Goal: Task Accomplishment & Management: Manage account settings

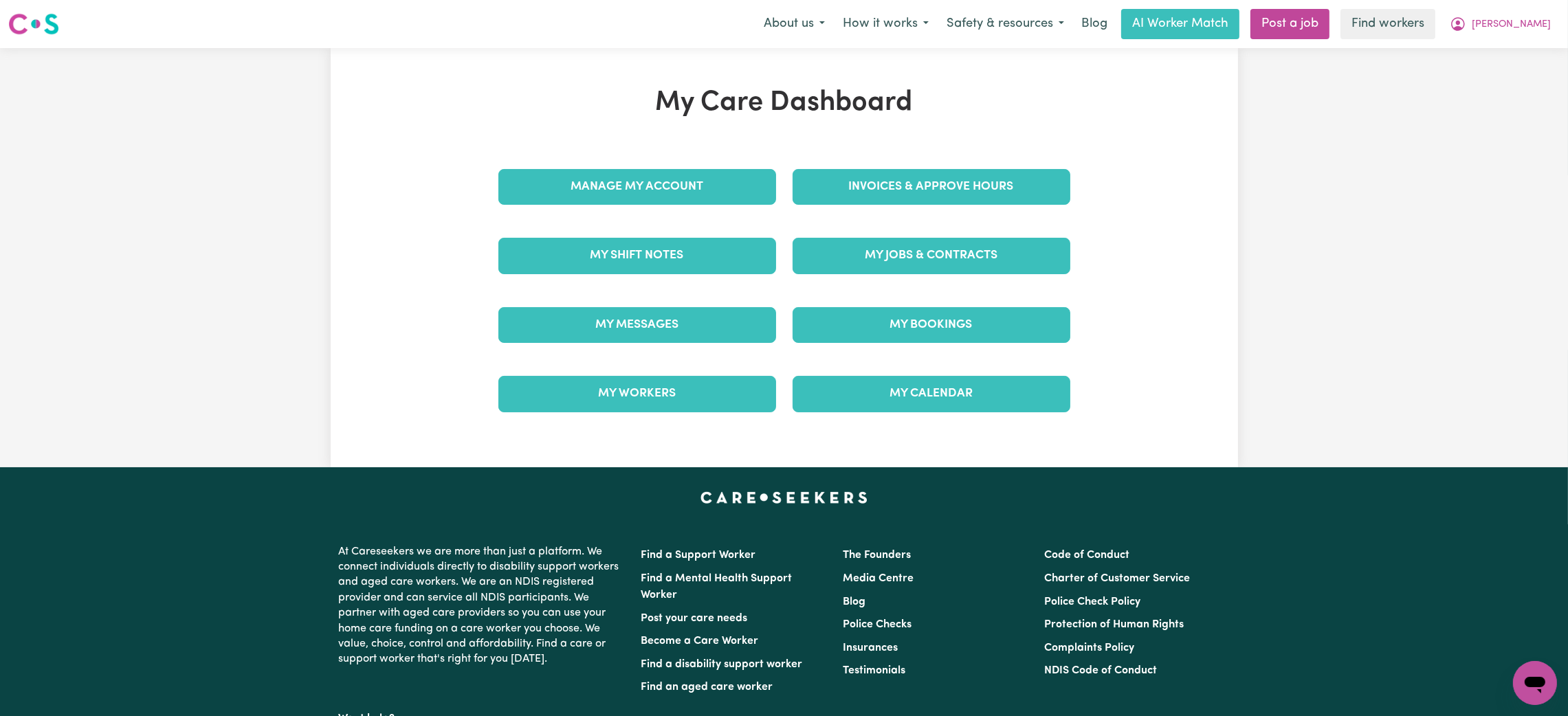
click at [676, 353] on div "My Messages" at bounding box center [638, 325] width 294 height 68
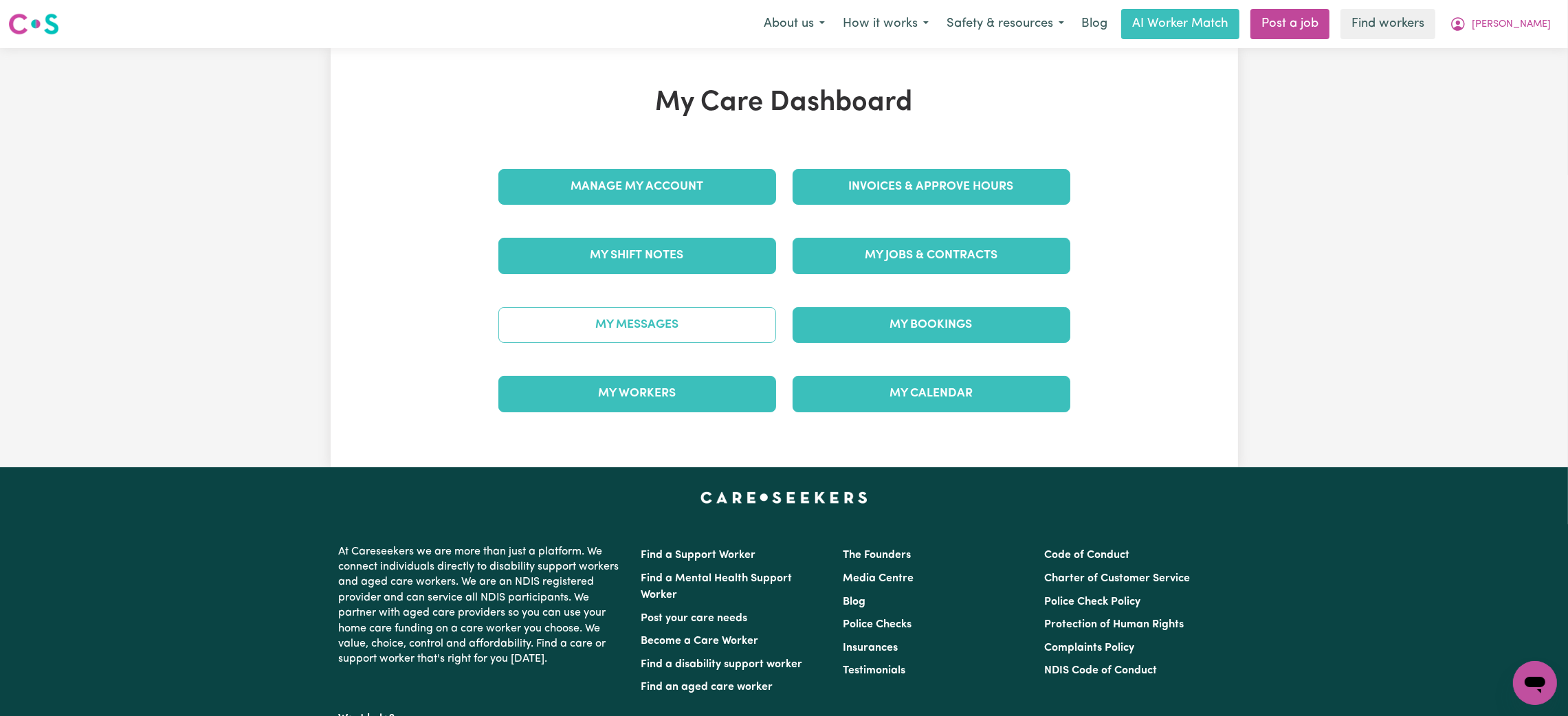
click at [683, 337] on link "My Messages" at bounding box center [637, 325] width 278 height 36
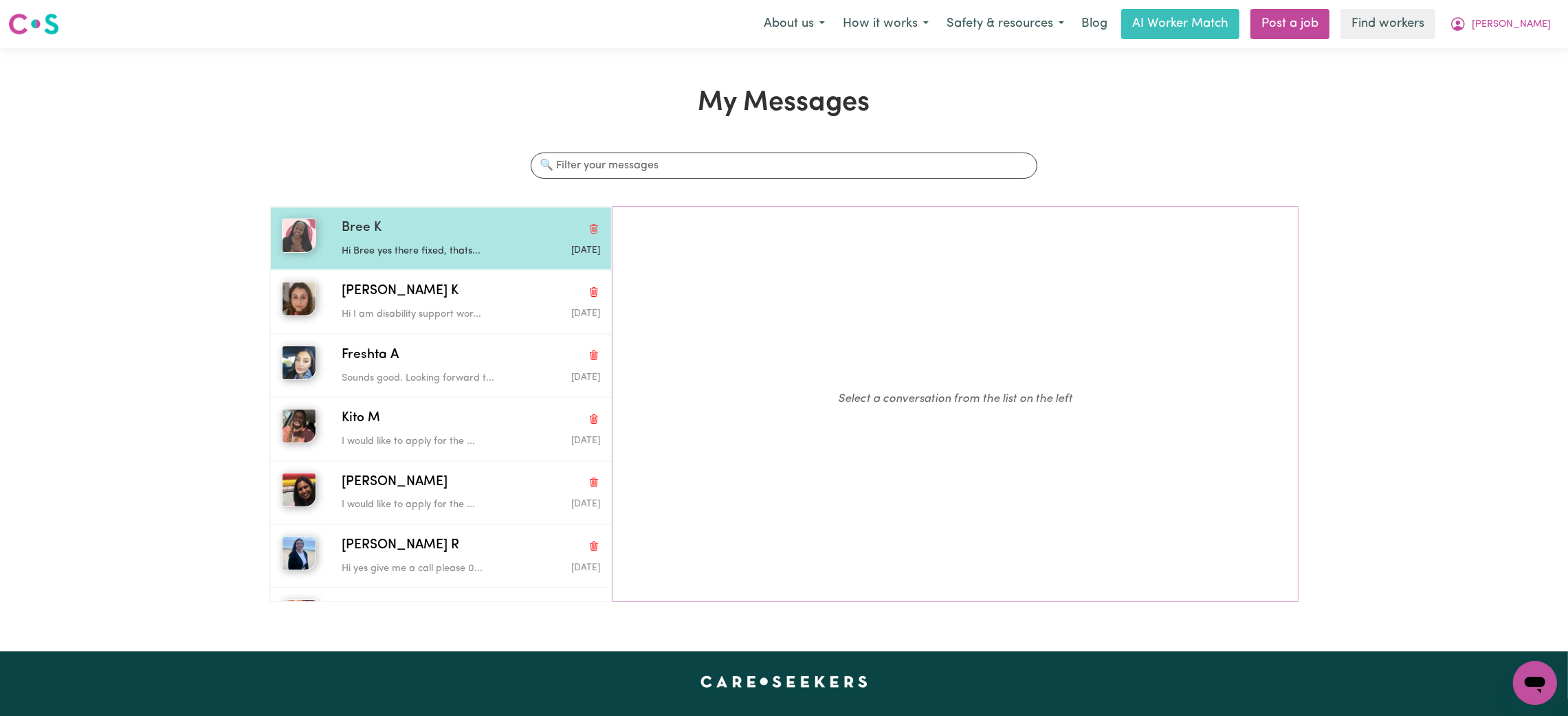
click at [449, 244] on p "Hi Bree yes there fixed, thats..." at bounding box center [428, 251] width 172 height 15
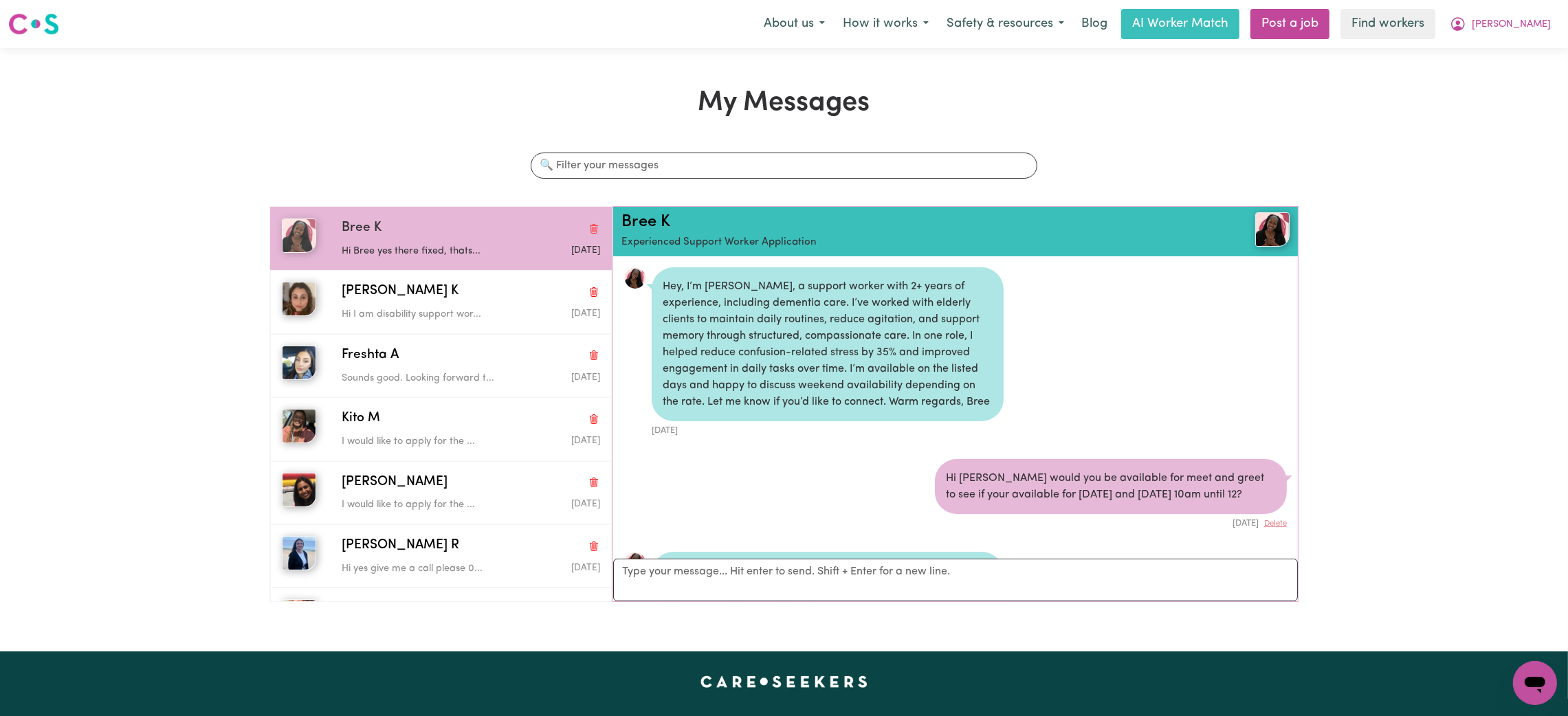
scroll to position [457, 0]
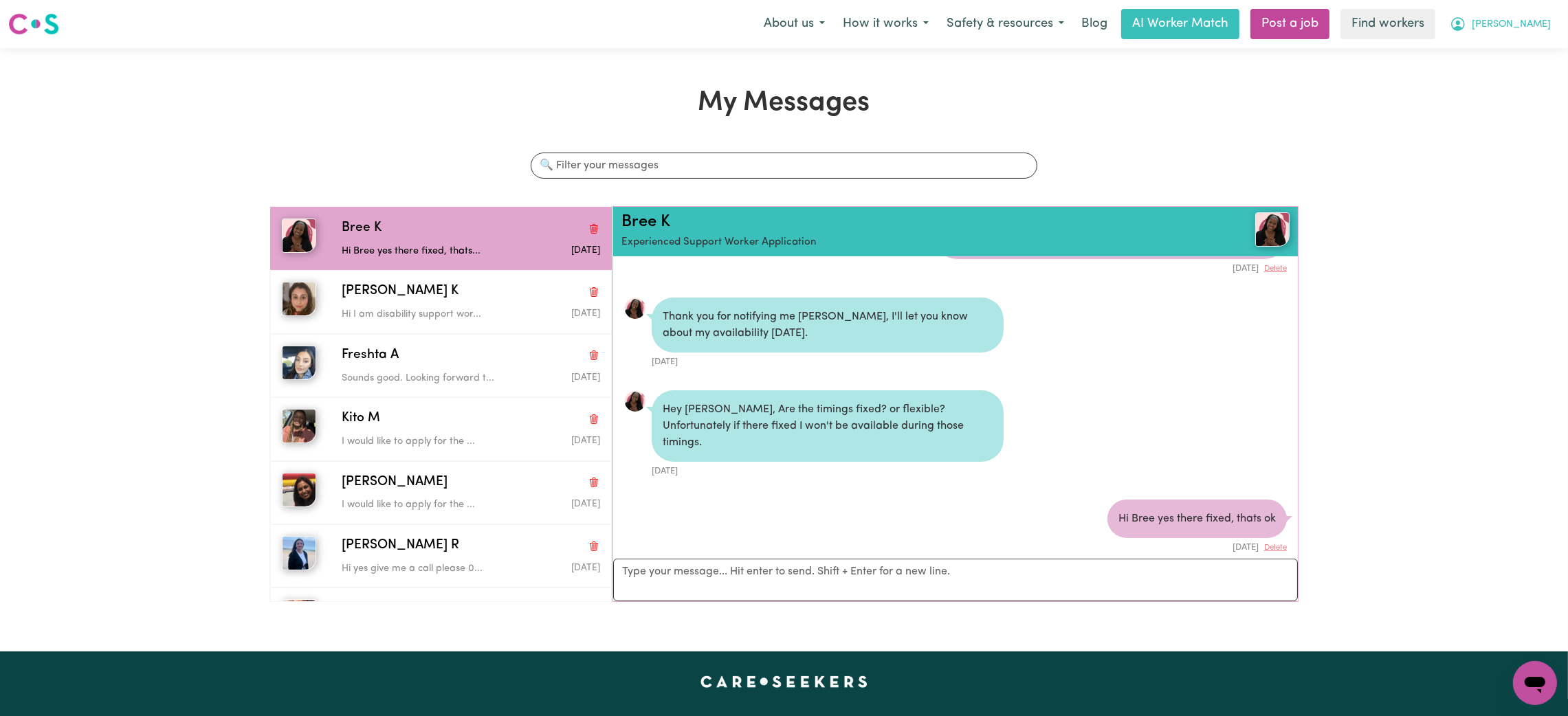
click at [1553, 29] on button "[PERSON_NAME]" at bounding box center [1500, 24] width 119 height 29
click at [1523, 43] on link "My Dashboard" at bounding box center [1505, 53] width 109 height 26
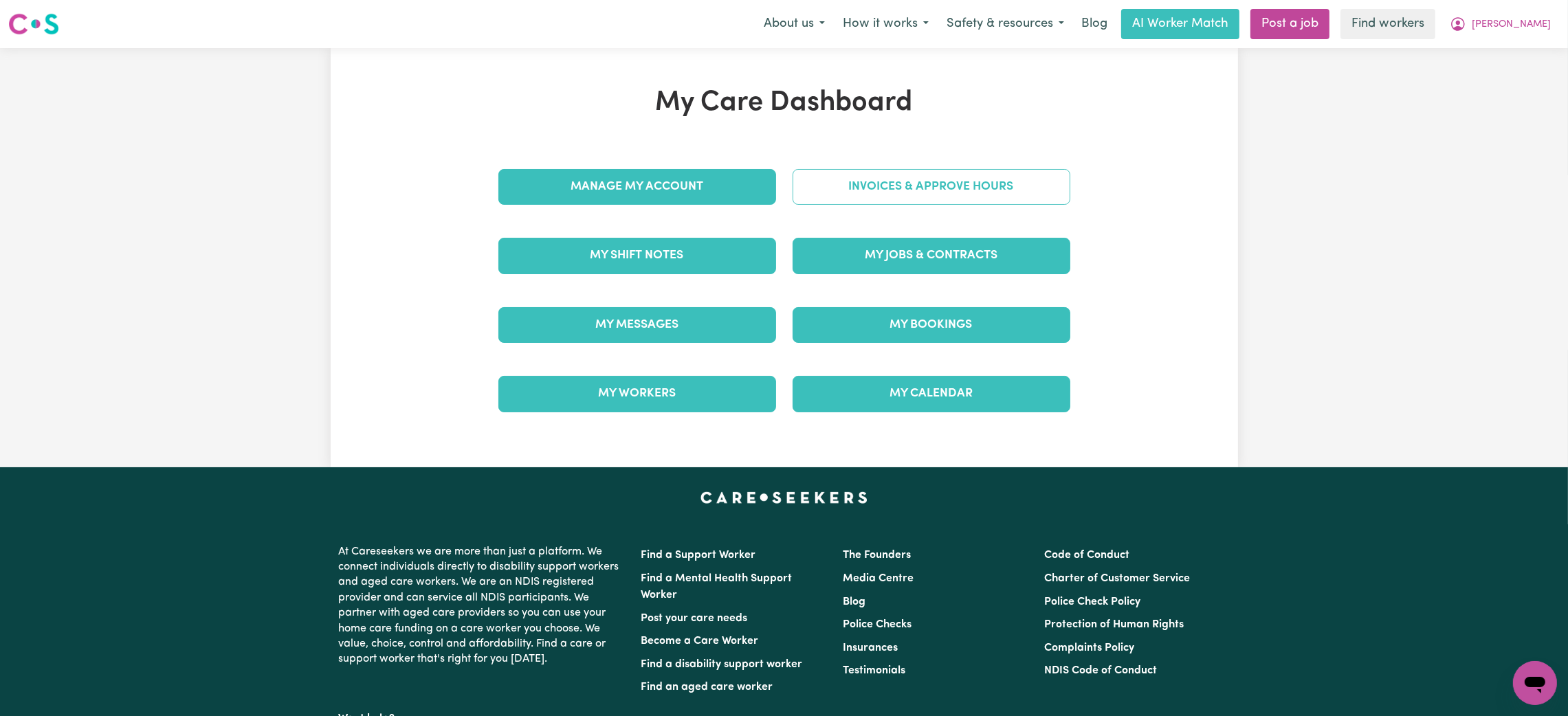
click at [934, 187] on link "Invoices & Approve Hours" at bounding box center [931, 187] width 278 height 36
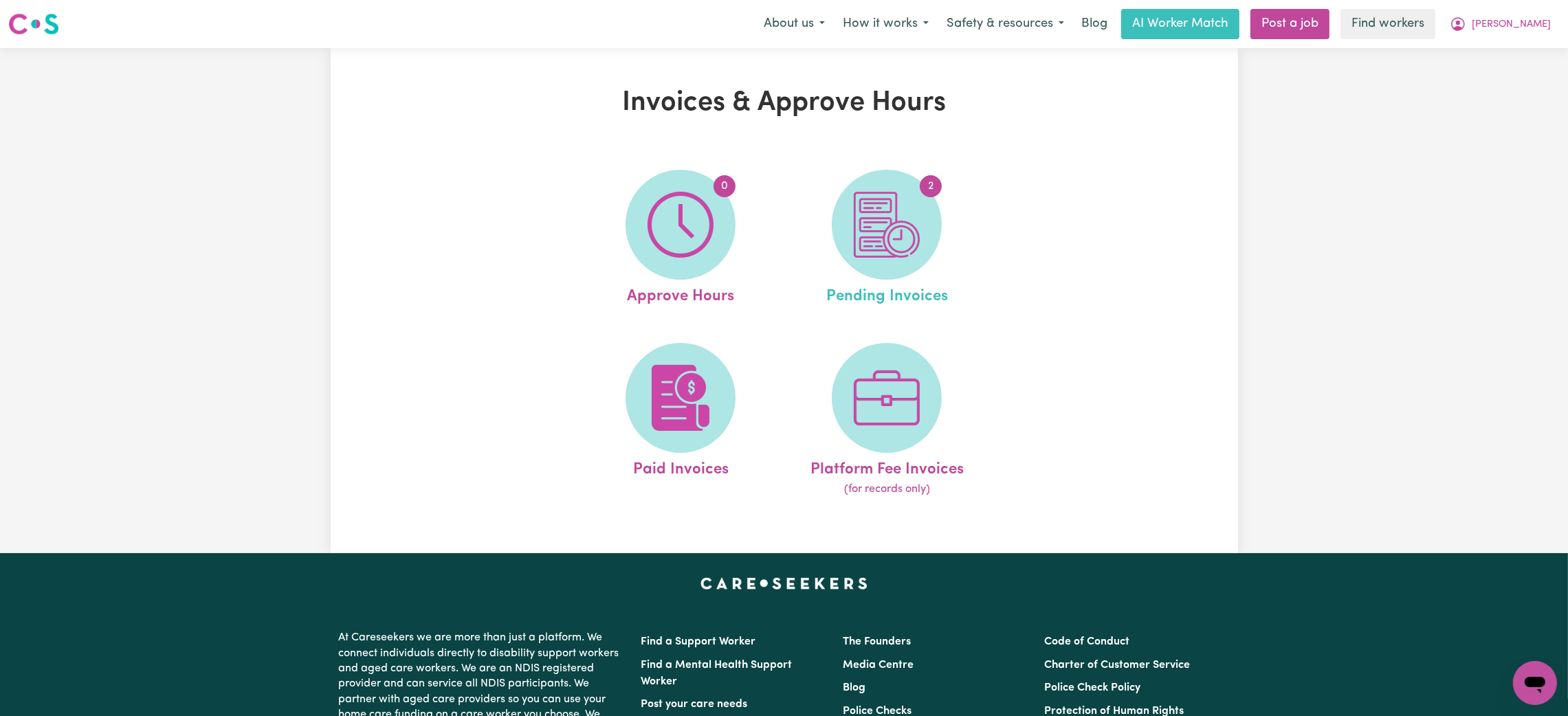
click at [828, 269] on link "2 Pending Invoices" at bounding box center [886, 239] width 198 height 139
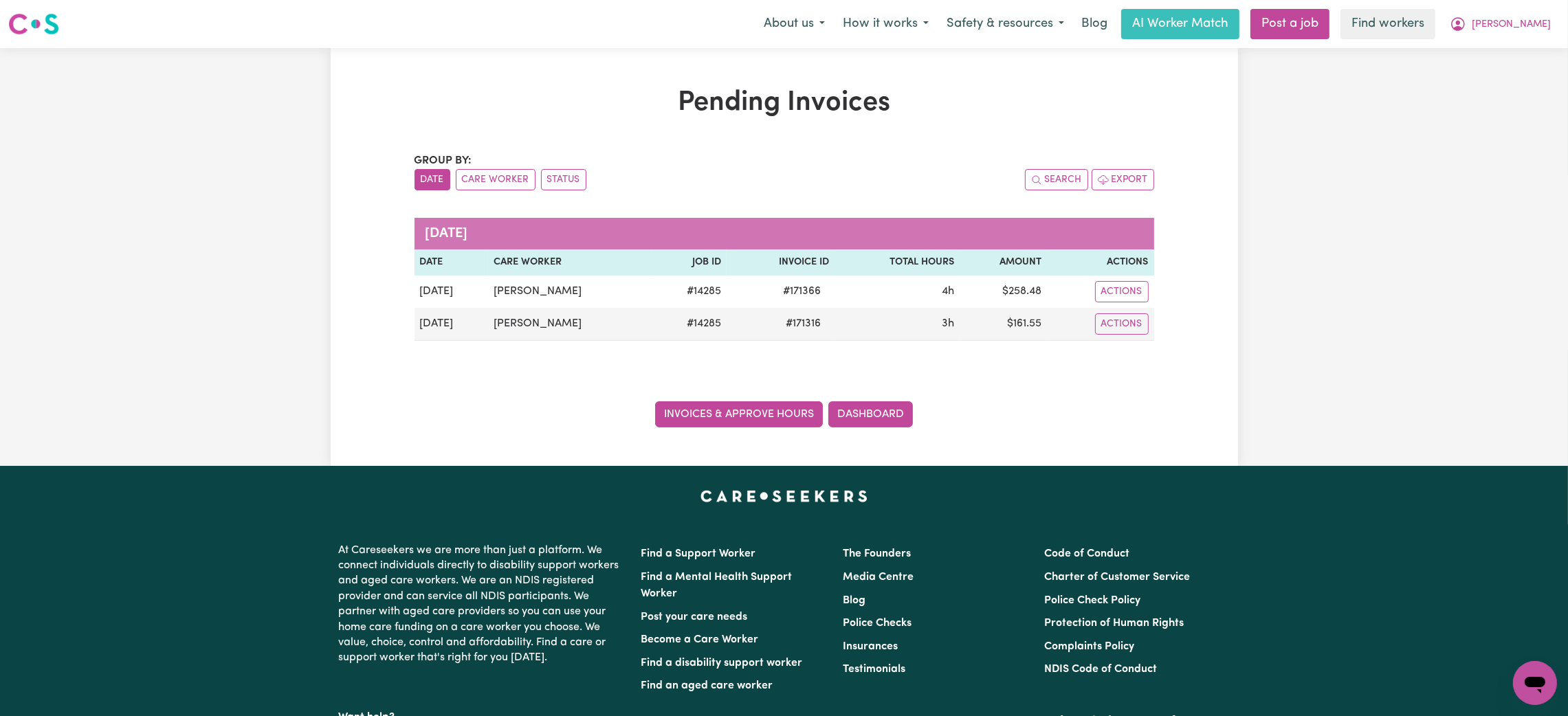
click at [750, 419] on link "Invoices & Approve Hours" at bounding box center [739, 414] width 168 height 26
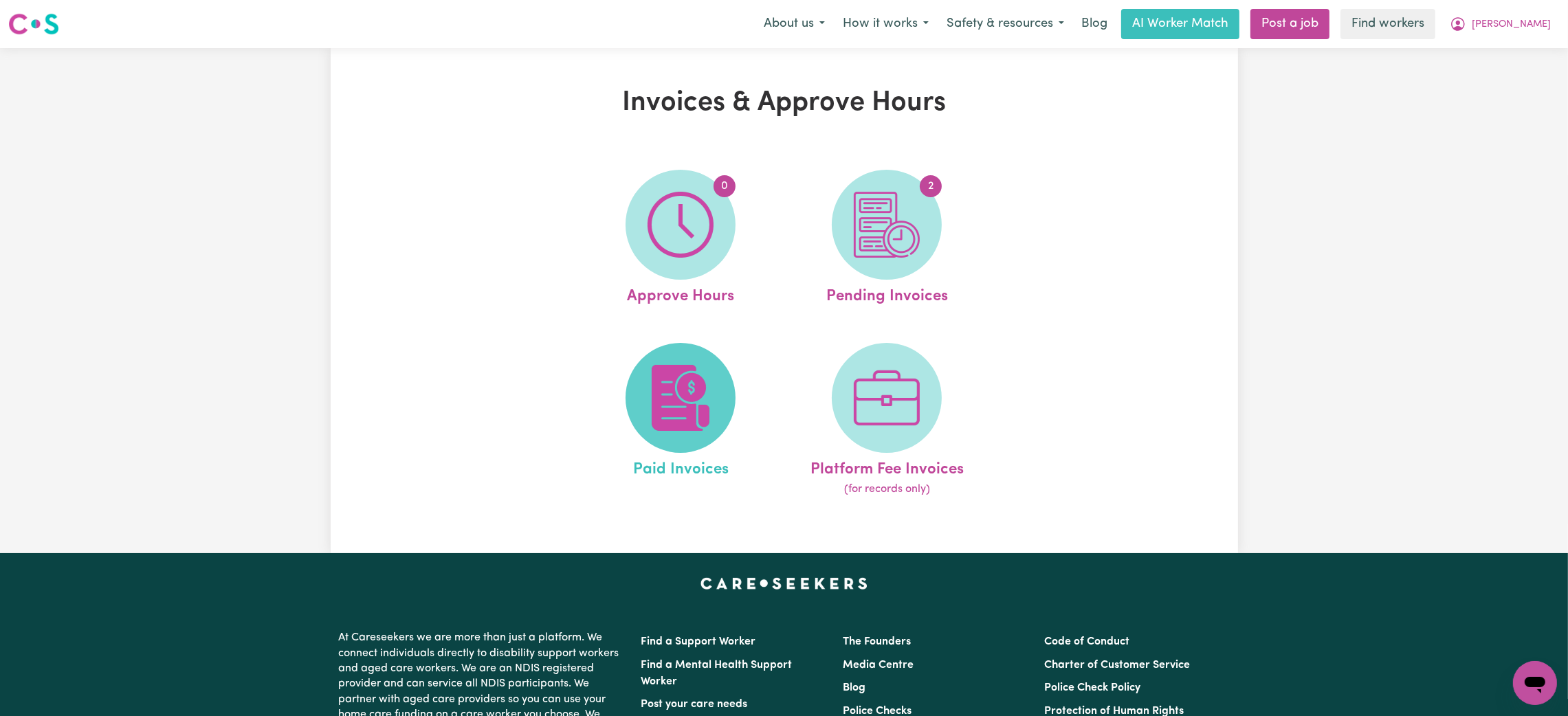
click at [707, 397] on img at bounding box center [681, 398] width 66 height 66
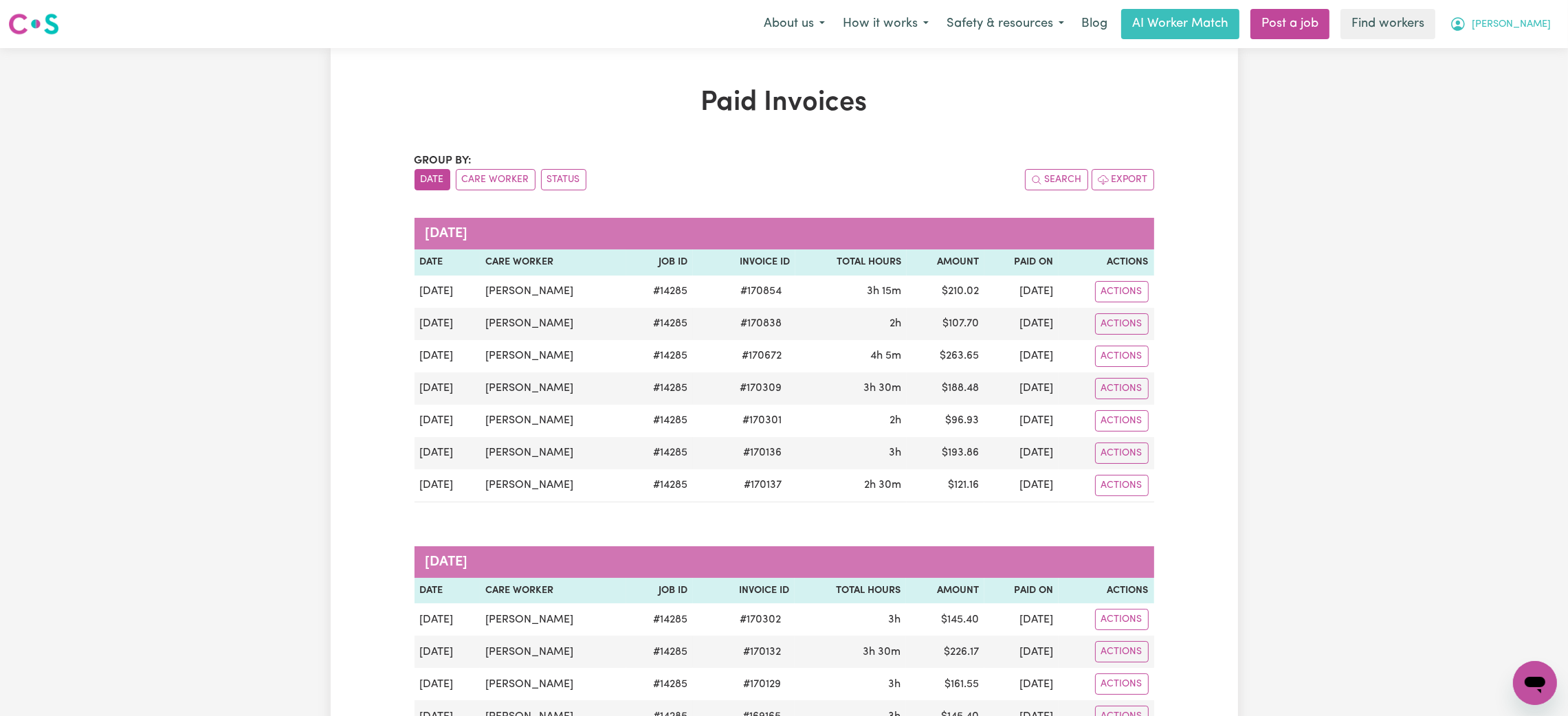
click at [1532, 30] on span "[PERSON_NAME]" at bounding box center [1511, 24] width 79 height 15
click at [1508, 48] on link "My Dashboard" at bounding box center [1505, 53] width 109 height 26
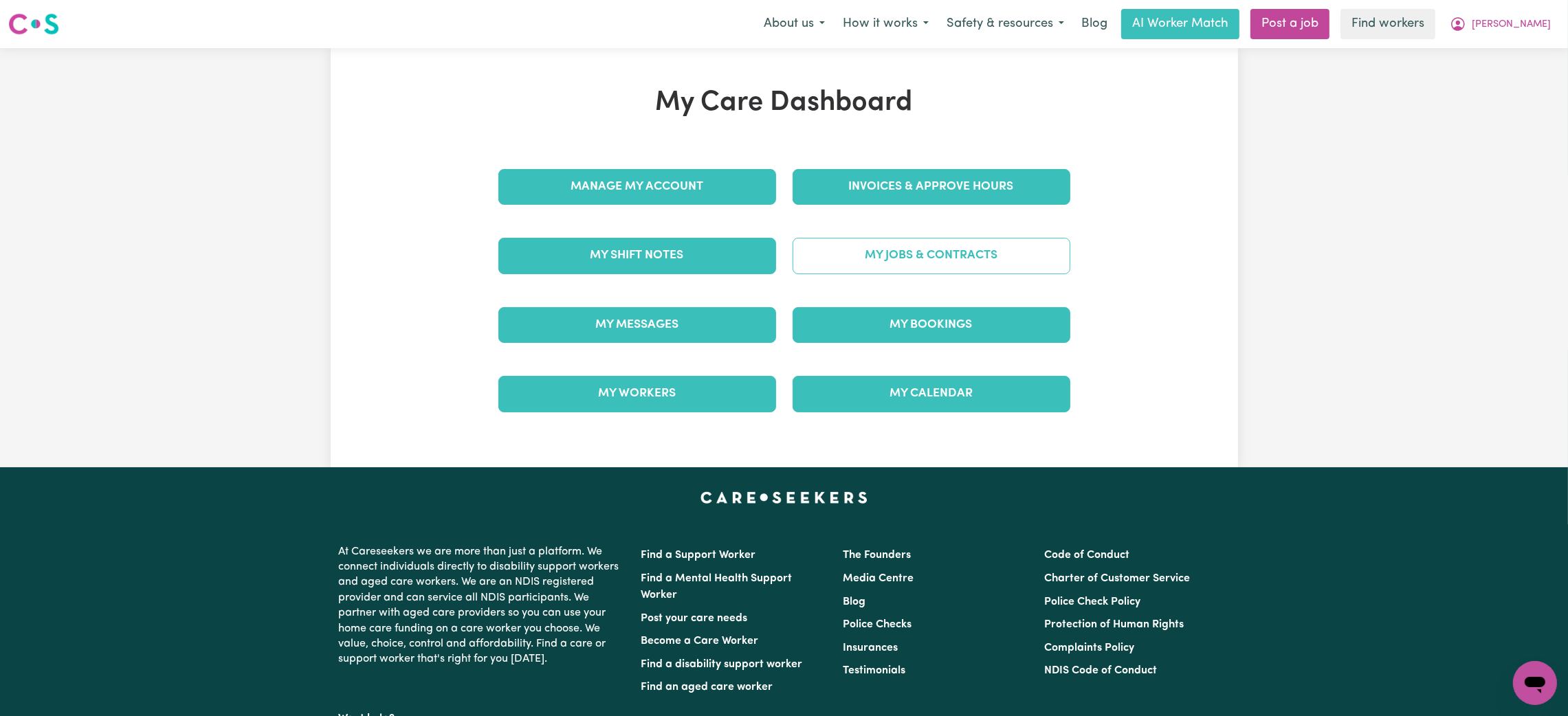
click at [975, 261] on link "My Jobs & Contracts" at bounding box center [931, 255] width 278 height 36
